Goal: Task Accomplishment & Management: Complete application form

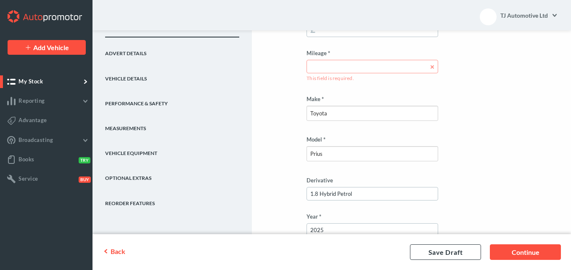
scroll to position [162, 0]
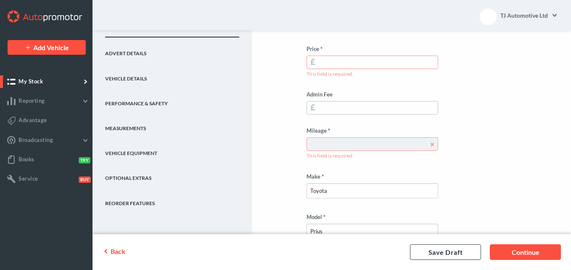
type input "1.8 Hybrid Petrol"
click at [379, 144] on input "Mileage *" at bounding box center [373, 143] width 132 height 13
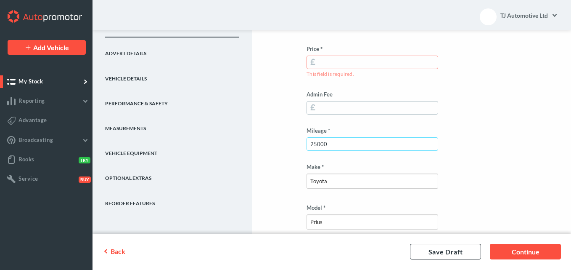
type input "25000"
click at [342, 58] on input "Price *" at bounding box center [373, 62] width 132 height 13
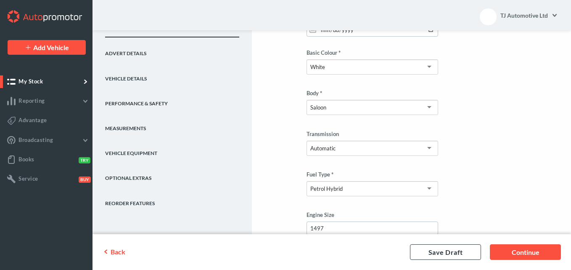
scroll to position [473, 0]
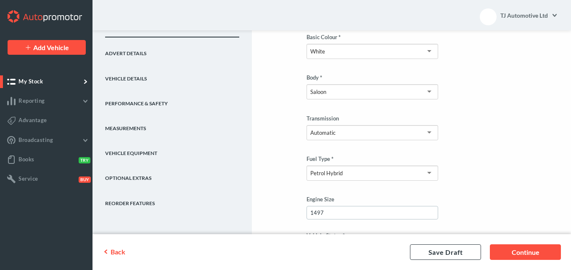
type input "11249"
click at [418, 88] on div "Saloon" at bounding box center [373, 91] width 132 height 15
click at [374, 93] on div "Limousine" at bounding box center [373, 91] width 132 height 15
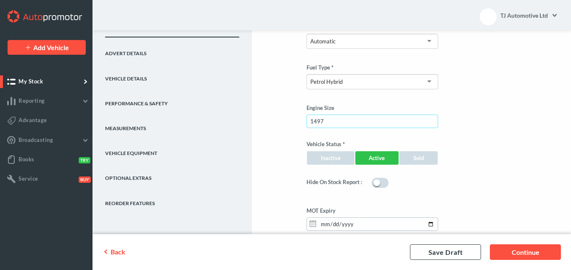
click at [348, 117] on input "1497" at bounding box center [373, 120] width 132 height 13
type input "1"
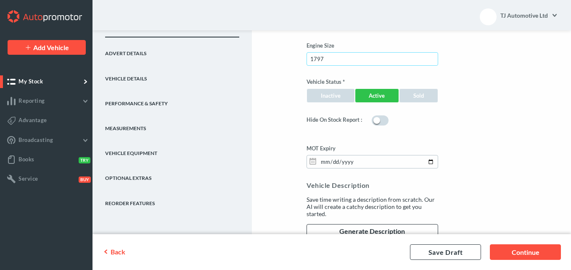
scroll to position [629, 0]
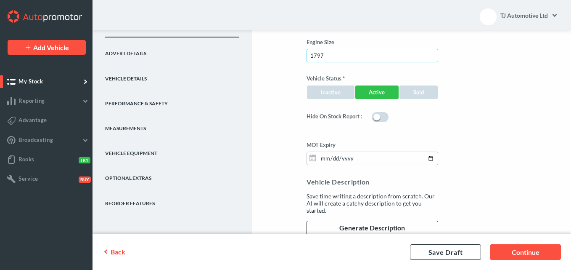
type input "1797"
click at [325, 159] on input "[DATE]" at bounding box center [373, 157] width 132 height 13
type input "[PHONE_NUMBER]"
type input "0082-03-10"
click at [332, 159] on input "MOT Expiry" at bounding box center [373, 157] width 132 height 13
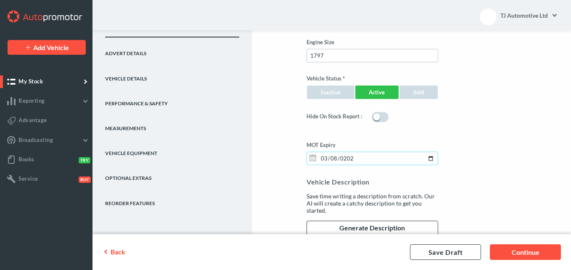
type input "[DATE]"
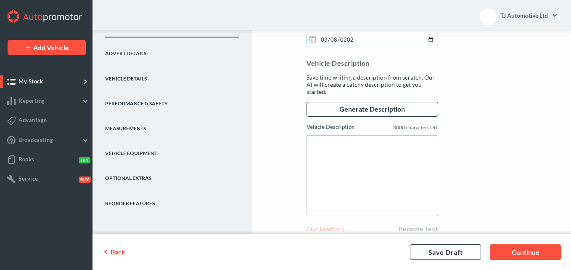
scroll to position [777, 0]
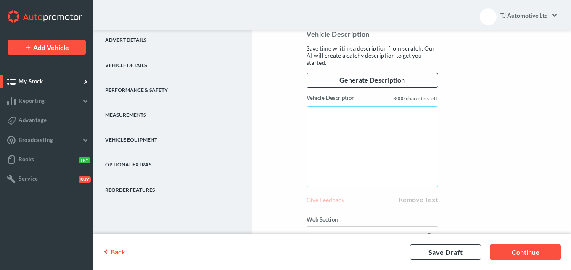
click at [321, 138] on textarea "Vehicle Description" at bounding box center [373, 146] width 132 height 81
paste textarea "Toyota Prius Hybrid 2019 White 1.8L petrol. 50k miles (Genuine Mileage Auction …"
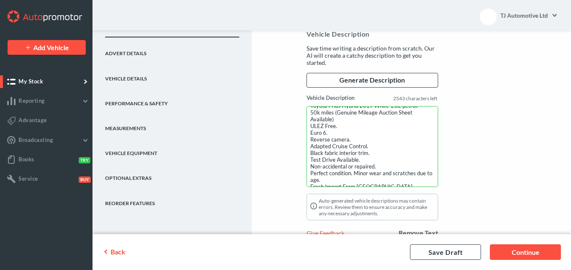
scroll to position [0, 0]
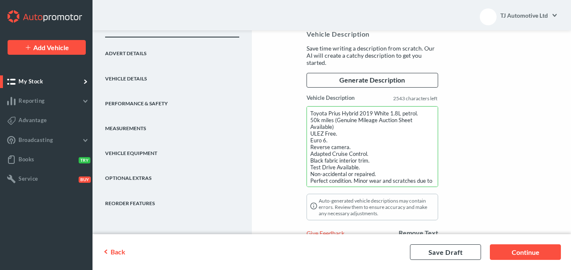
click at [315, 119] on textarea "Toyota Prius Hybrid 2019 White 1.8L petrol. 50k miles (Genuine Mileage Auction …" at bounding box center [373, 146] width 132 height 81
drag, startPoint x: 335, startPoint y: 125, endPoint x: 335, endPoint y: 120, distance: 5.0
click at [335, 120] on textarea "Toyota Prius Hybrid 2019 White 1.8L petrol. 25k miles (Genuine Mileage Auction …" at bounding box center [373, 146] width 132 height 81
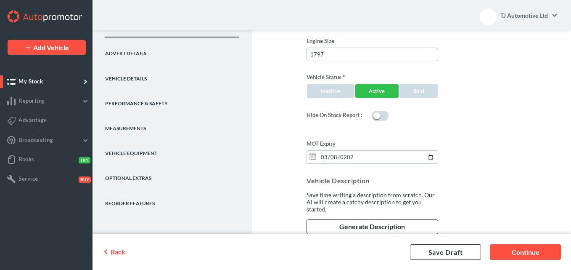
scroll to position [788, 0]
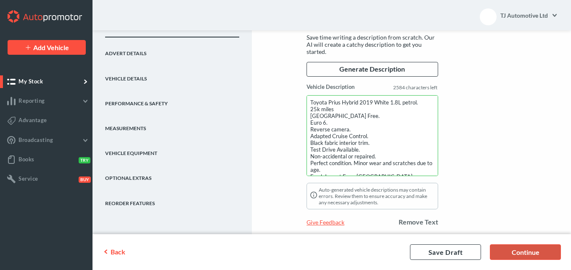
type textarea "Toyota Prius Hybrid 2019 White 1.8L petrol. 25k miles [GEOGRAPHIC_DATA] Free. E…"
click at [510, 248] on link "Continue" at bounding box center [525, 252] width 71 height 16
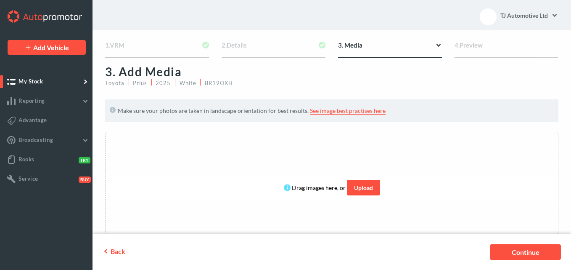
click at [360, 189] on link "Upload" at bounding box center [363, 188] width 33 height 16
